Goal: Use online tool/utility

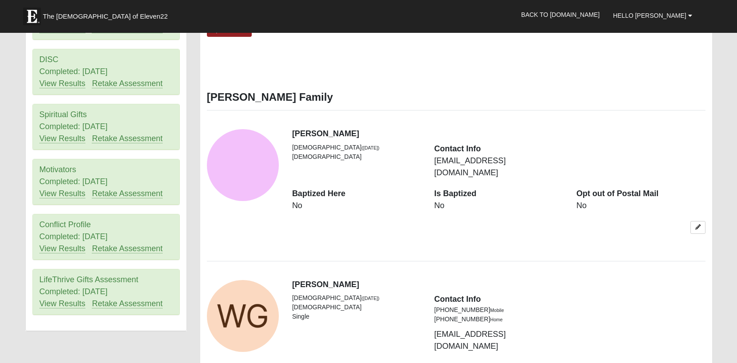
scroll to position [413, 0]
click at [696, 224] on icon at bounding box center [698, 226] width 5 height 5
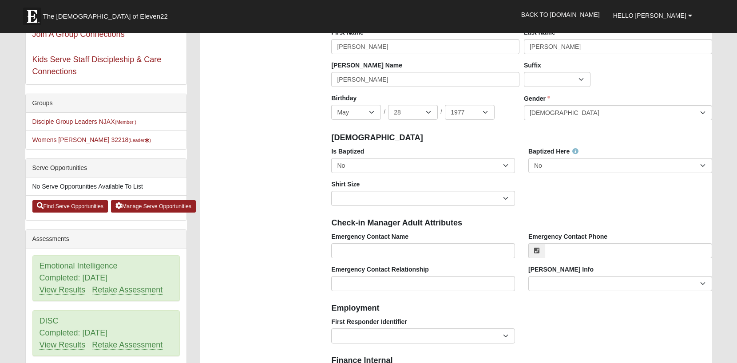
scroll to position [149, 0]
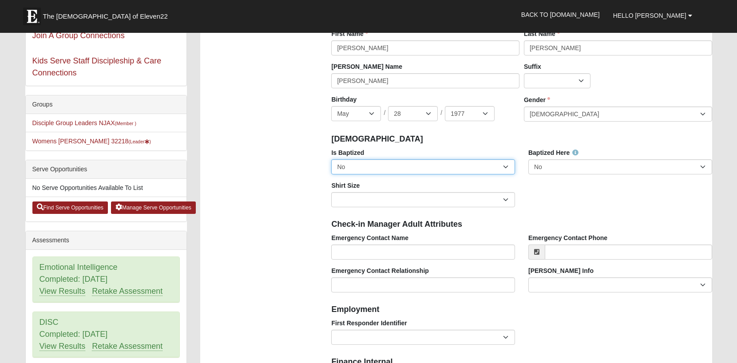
click at [504, 167] on select "No Yes" at bounding box center [423, 166] width 184 height 15
select select "True"
click at [331, 159] on select "No Yes" at bounding box center [423, 166] width 184 height 15
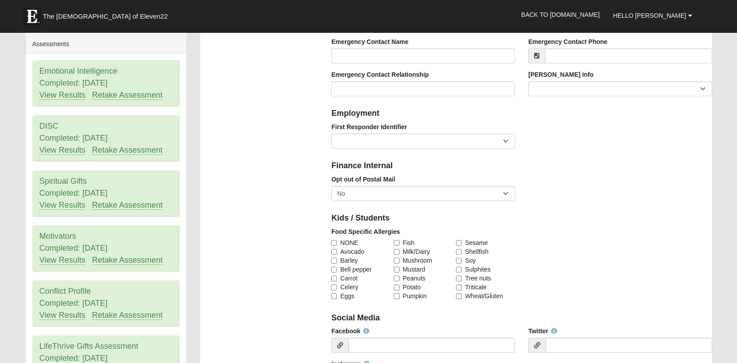
scroll to position [348, 0]
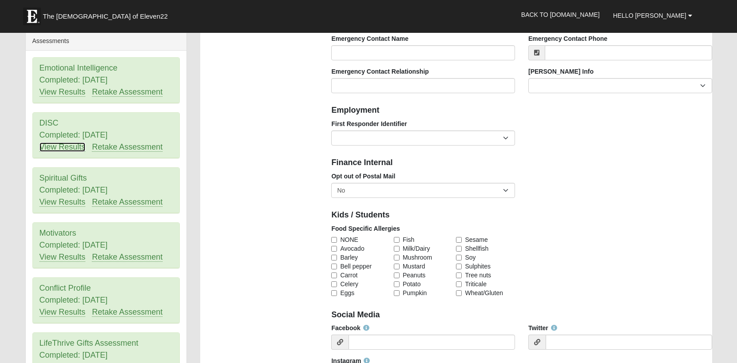
click at [76, 146] on link "View Results" at bounding box center [63, 147] width 46 height 9
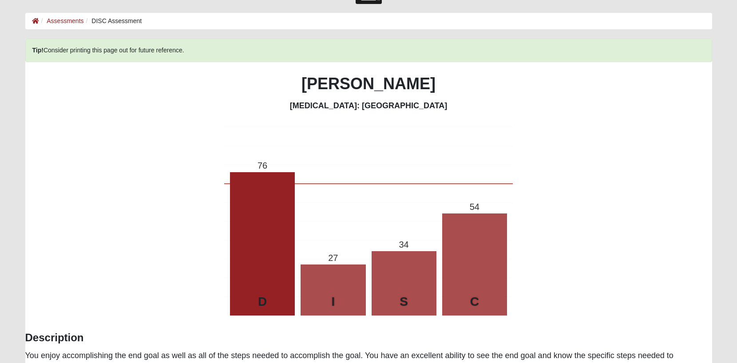
scroll to position [32, 0]
